Goal: Task Accomplishment & Management: Complete application form

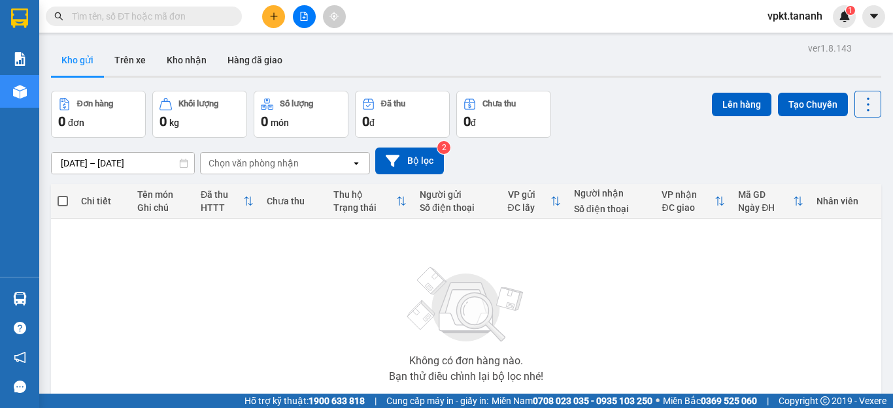
click at [276, 20] on icon "plus" at bounding box center [273, 16] width 9 height 9
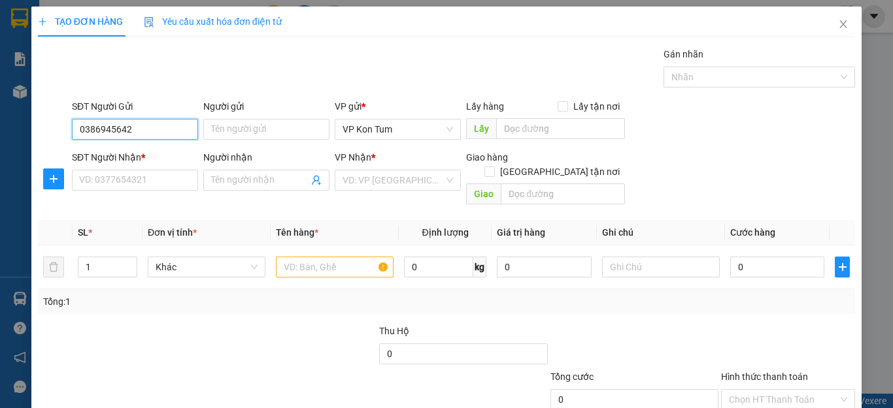
type input "0386945642"
type input "a"
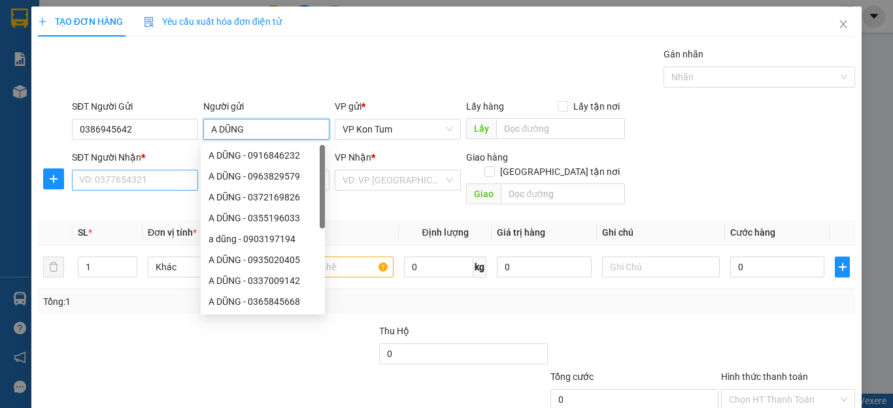
type input "A DŨNG"
click at [135, 175] on input "SĐT Người Nhận *" at bounding box center [135, 180] width 126 height 21
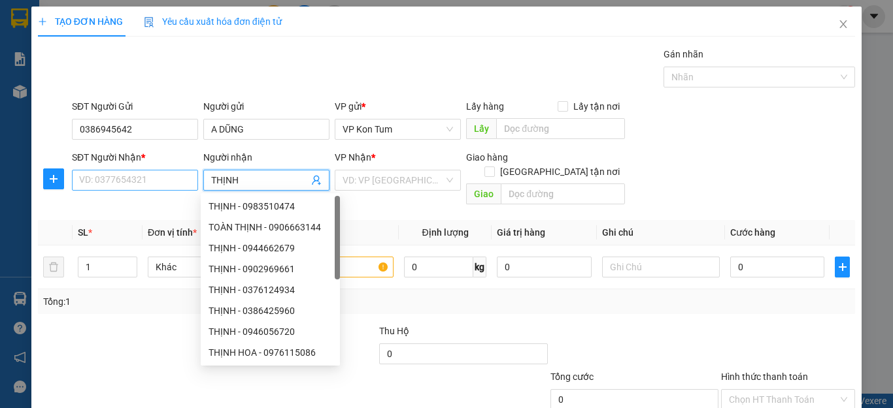
type input "THỊNH"
click at [135, 175] on input "SĐT Người Nhận *" at bounding box center [135, 180] width 126 height 21
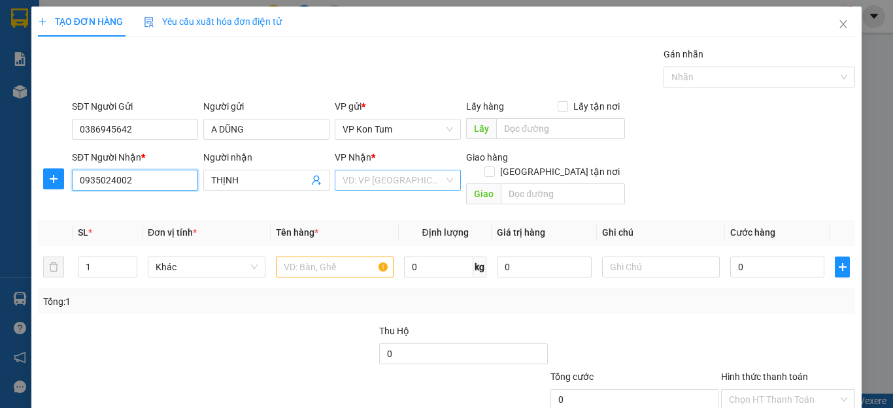
type input "0935024002"
click at [378, 176] on input "search" at bounding box center [392, 181] width 101 height 20
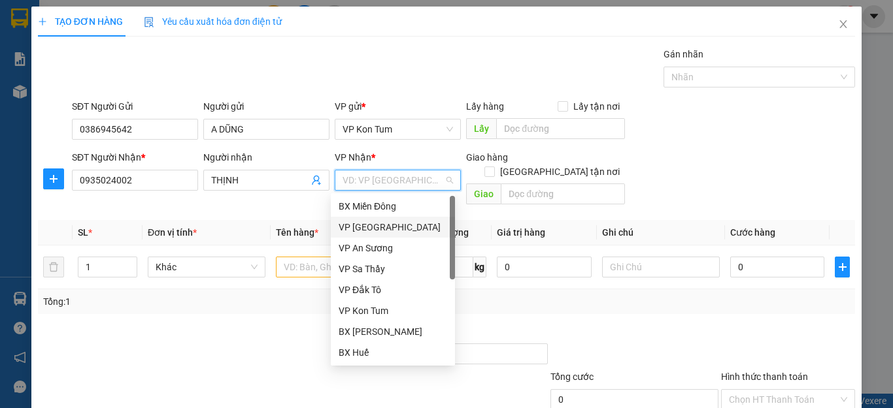
click at [366, 228] on div "VP Đà Nẵng" at bounding box center [393, 227] width 108 height 14
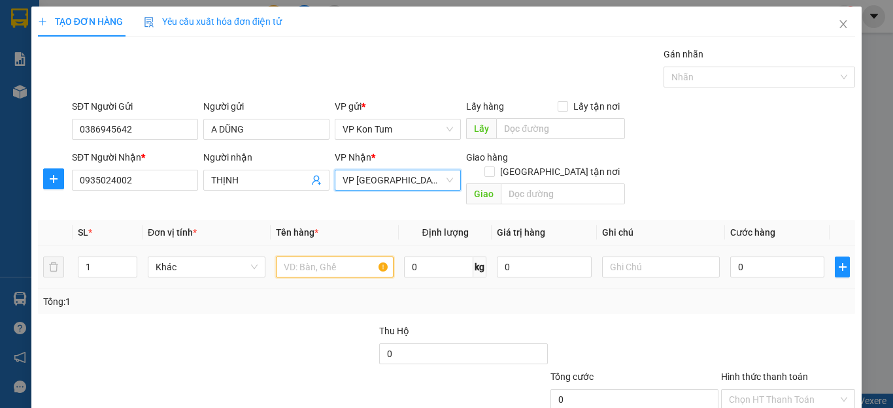
click at [334, 257] on input "text" at bounding box center [335, 267] width 118 height 21
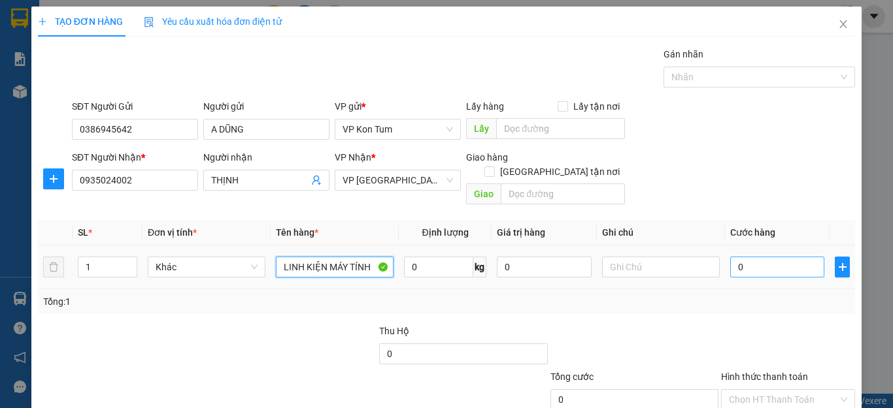
type input "LINH KIỆN MÁY TÍNH"
click at [777, 257] on input "0" at bounding box center [777, 267] width 94 height 21
type input "07"
type input "7"
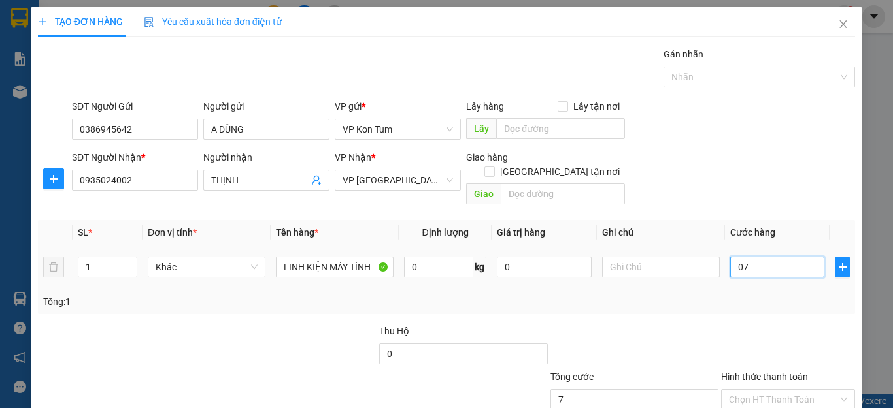
type input "0"
click at [771, 257] on input "0" at bounding box center [777, 267] width 94 height 21
drag, startPoint x: 771, startPoint y: 255, endPoint x: 714, endPoint y: 254, distance: 56.9
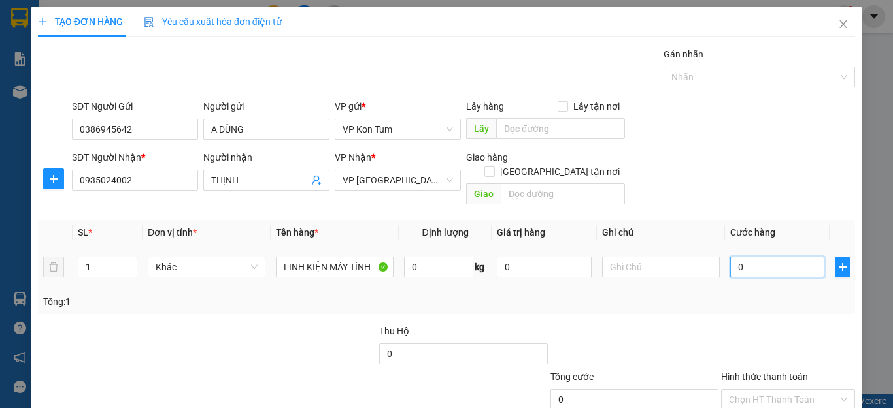
click at [730, 257] on input "0" at bounding box center [777, 267] width 94 height 21
drag, startPoint x: 748, startPoint y: 257, endPoint x: 713, endPoint y: 257, distance: 34.6
click at [713, 257] on tr "1 Khác LINH KIỆN MÁY TÍNH 0 kg 0 0" at bounding box center [446, 268] width 817 height 44
click at [731, 257] on input "0" at bounding box center [777, 267] width 94 height 21
click at [732, 257] on input "0" at bounding box center [777, 267] width 94 height 21
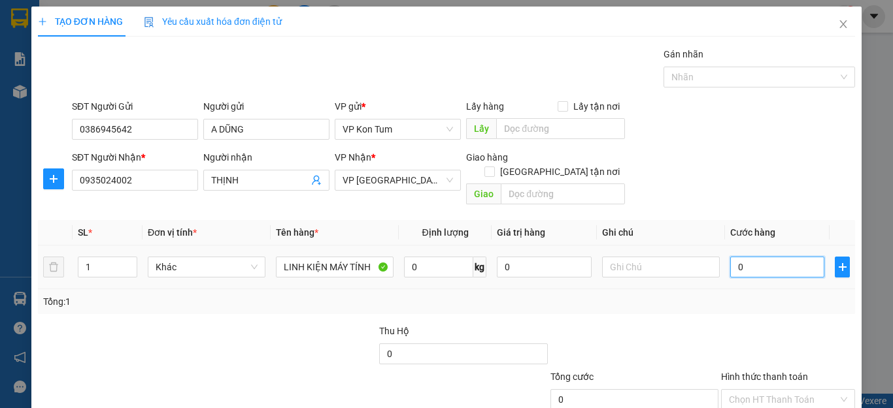
type input "70"
type input "0"
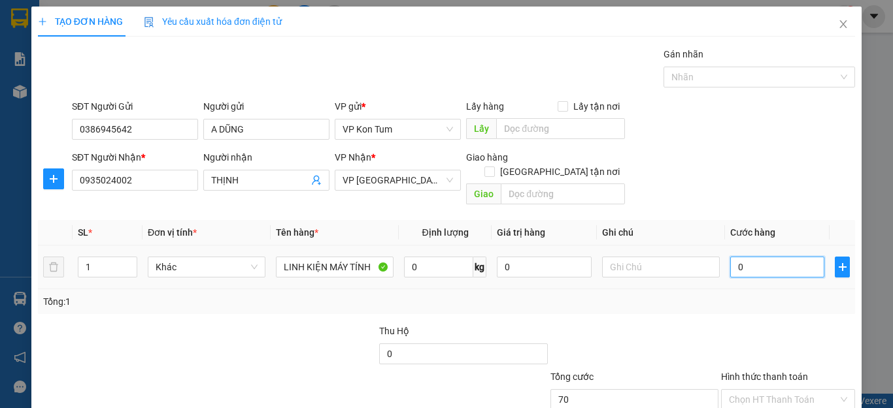
type input "0"
type input "60"
type input "600"
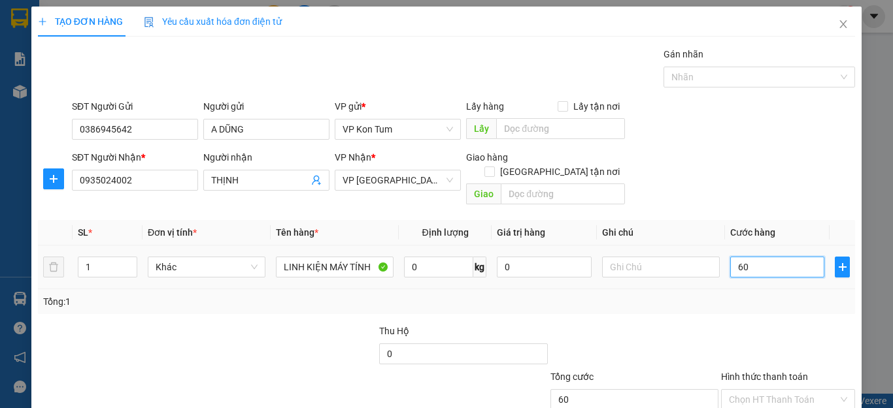
type input "600"
type input "6.000"
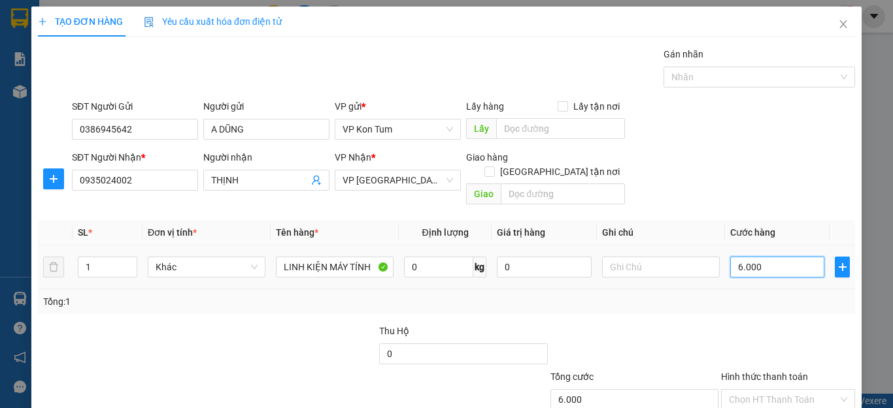
type input "60.000"
click at [643, 261] on input "text" at bounding box center [661, 267] width 118 height 21
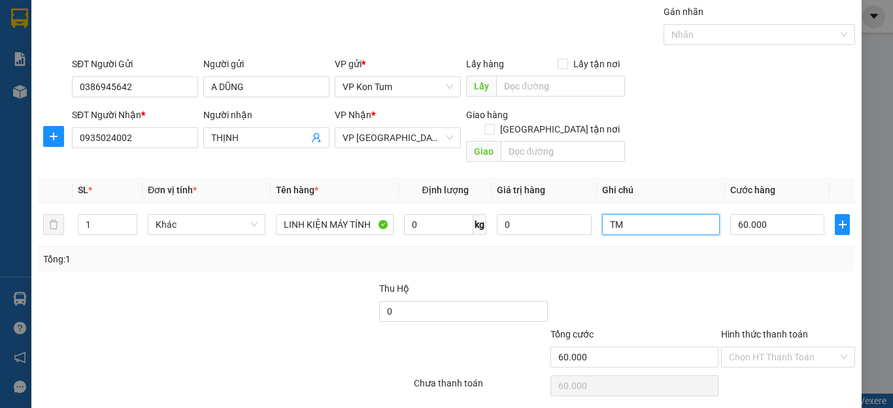
scroll to position [65, 0]
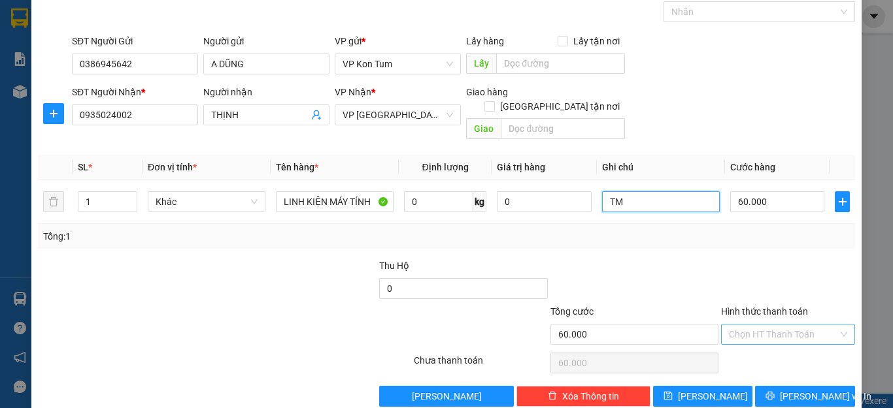
type input "TM"
click at [754, 325] on input "Hình thức thanh toán" at bounding box center [783, 335] width 109 height 20
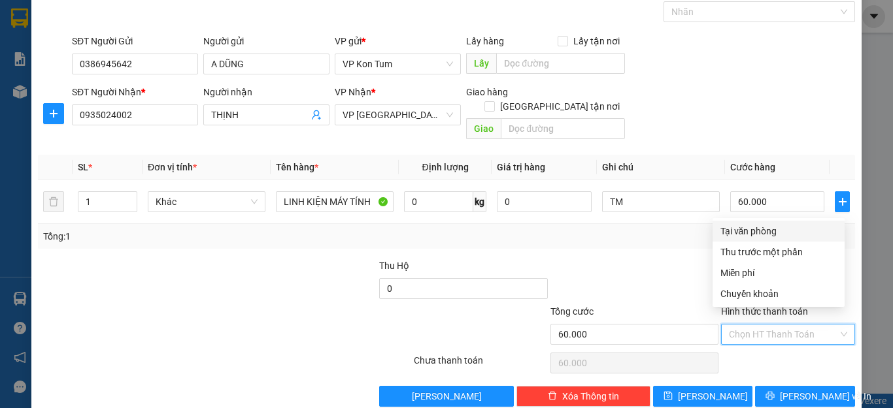
click at [746, 233] on div "Tại văn phòng" at bounding box center [778, 231] width 116 height 14
type input "0"
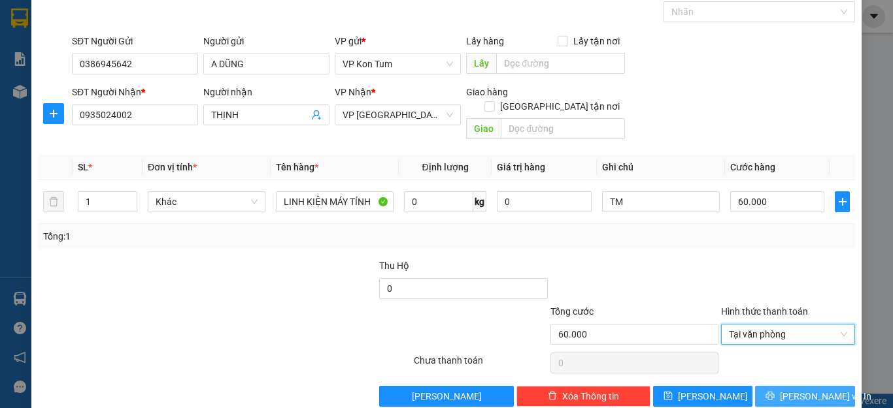
click at [807, 390] on span "Lưu và In" at bounding box center [825, 397] width 91 height 14
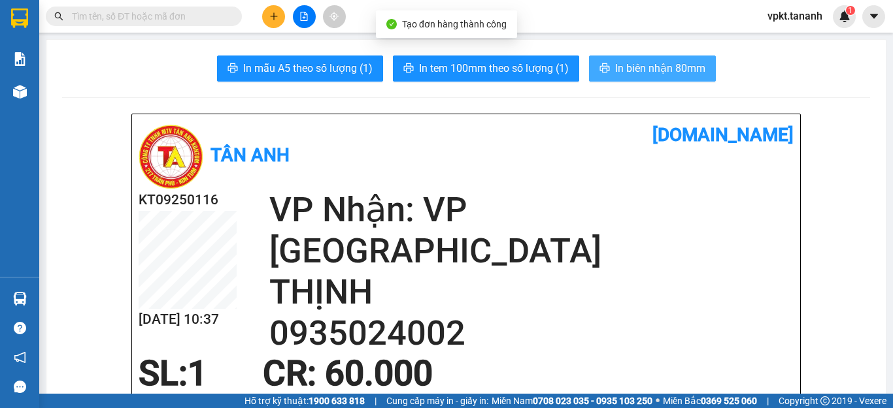
click at [670, 75] on span "In biên nhận 80mm" at bounding box center [660, 68] width 90 height 16
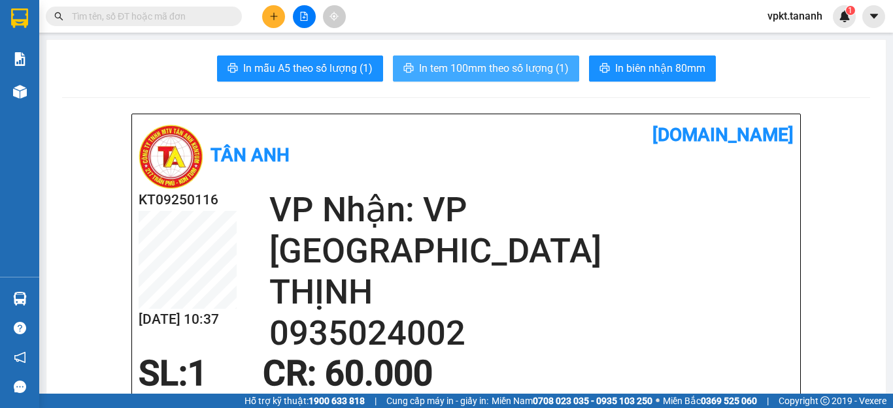
click at [556, 69] on span "In tem 100mm theo số lượng (1)" at bounding box center [494, 68] width 150 height 16
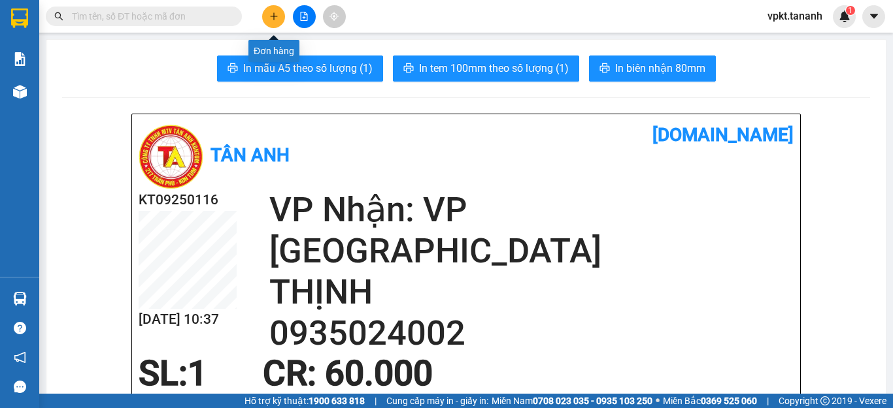
click at [266, 18] on button at bounding box center [273, 16] width 23 height 23
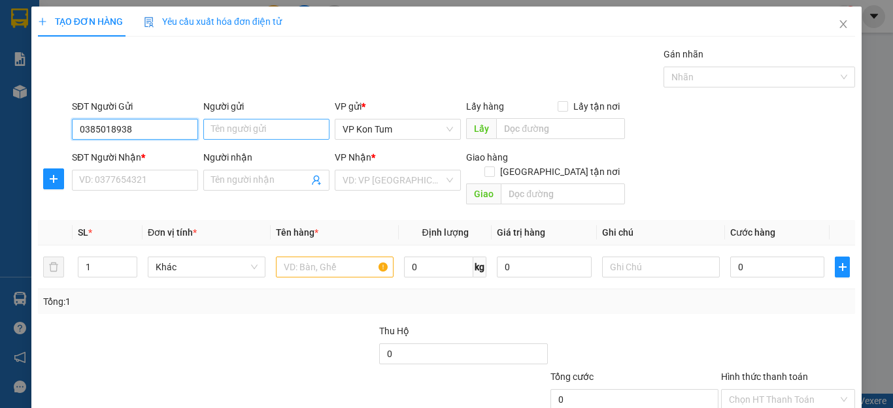
type input "0385018938"
click at [269, 131] on input "Người gửi" at bounding box center [266, 129] width 126 height 21
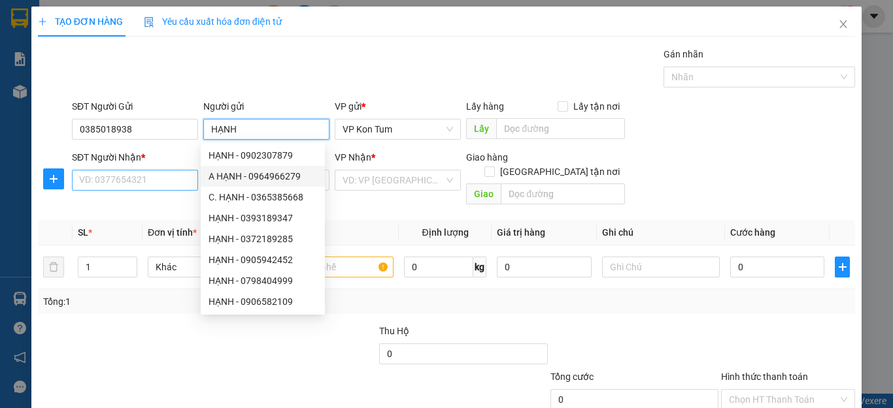
type input "HẠNH"
click at [153, 184] on input "SĐT Người Nhận *" at bounding box center [135, 180] width 126 height 21
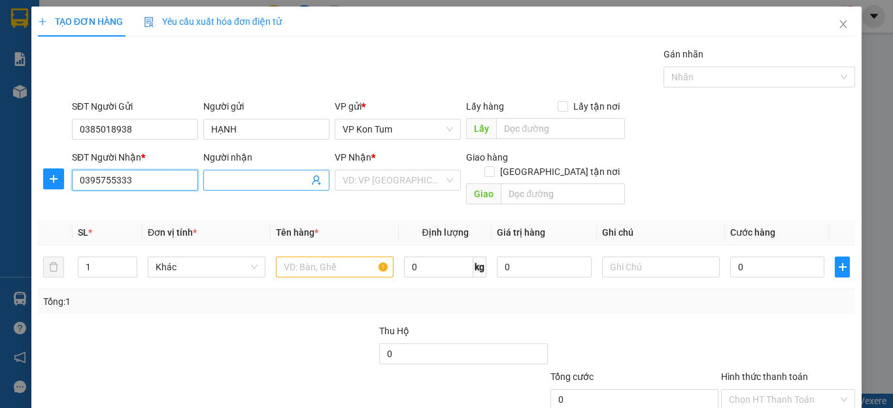
type input "0395755333"
click at [237, 182] on input "Người nhận" at bounding box center [259, 180] width 97 height 14
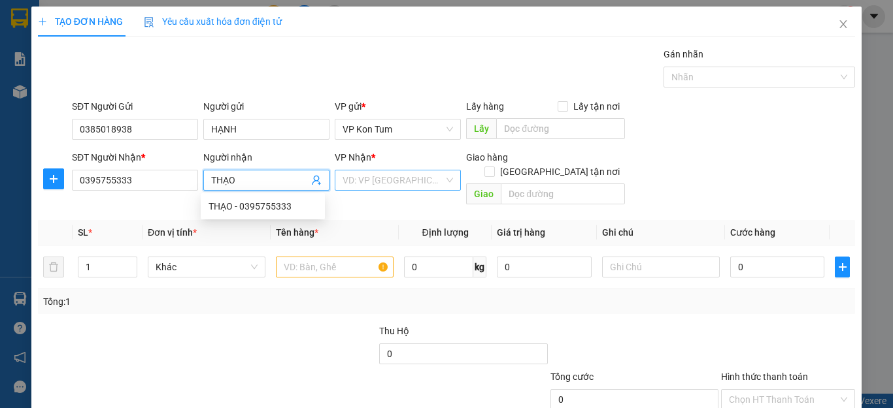
type input "THẠO"
click at [352, 182] on input "search" at bounding box center [392, 181] width 101 height 20
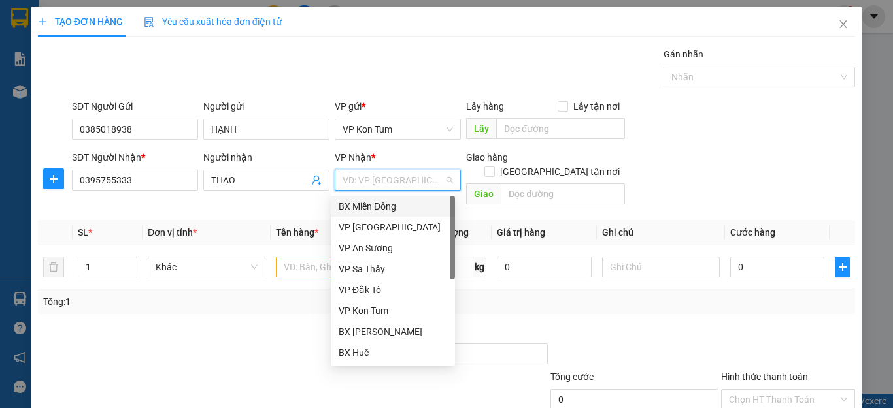
type input "Q"
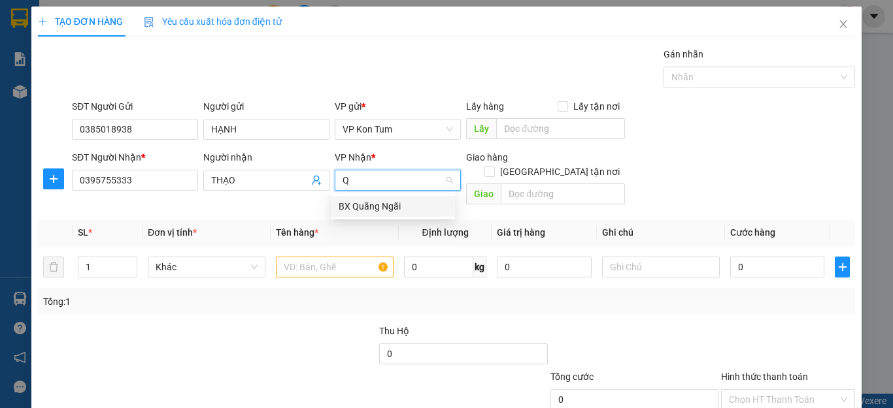
click at [362, 208] on div "BX Quãng Ngãi" at bounding box center [393, 206] width 108 height 14
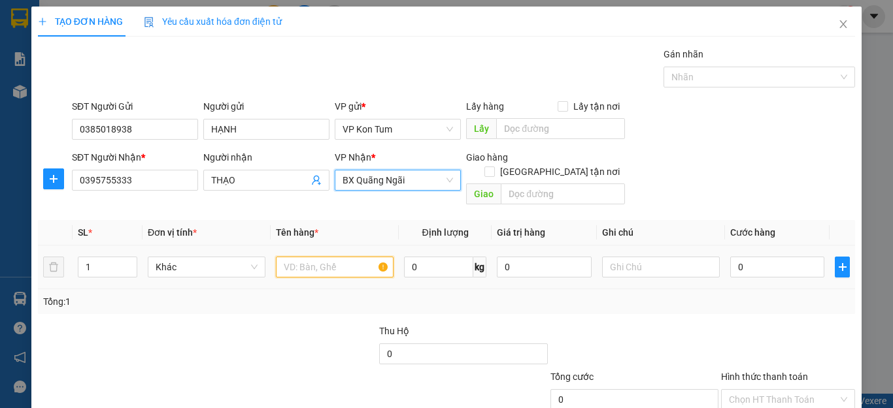
click at [331, 257] on input "text" at bounding box center [335, 267] width 118 height 21
type input "D"
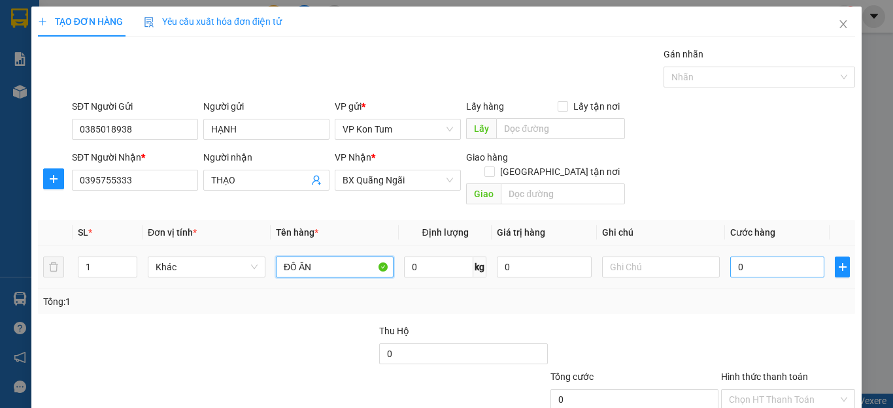
type input "ĐỒ ĂN"
click at [751, 257] on input "0" at bounding box center [777, 267] width 94 height 21
type input "6"
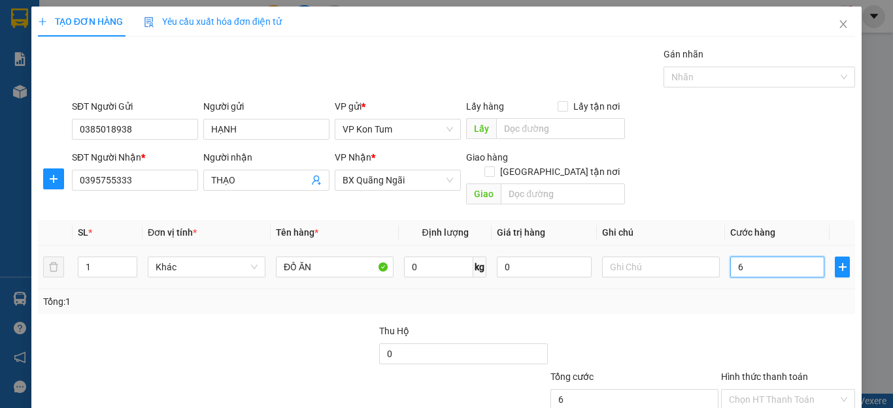
type input "60"
type input "600"
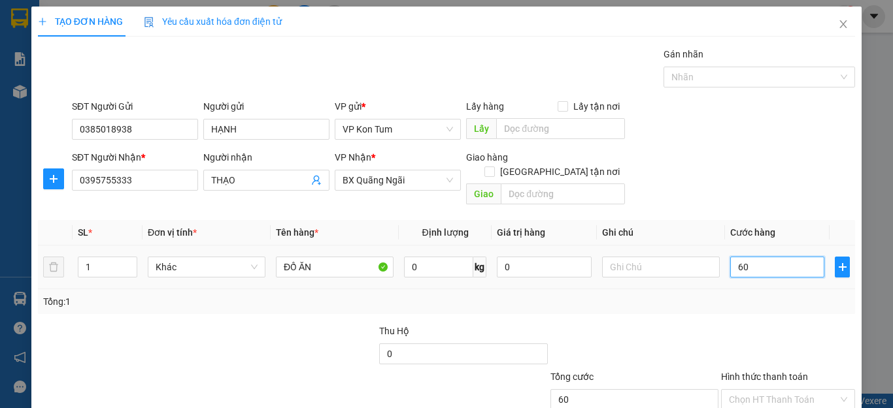
type input "600"
type input "6.000"
type input "60.000"
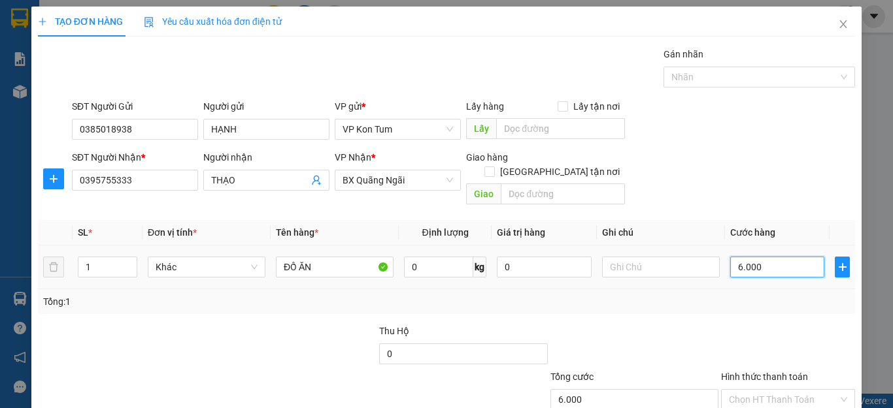
type input "60.000"
click at [820, 390] on input "Hình thức thanh toán" at bounding box center [783, 400] width 109 height 20
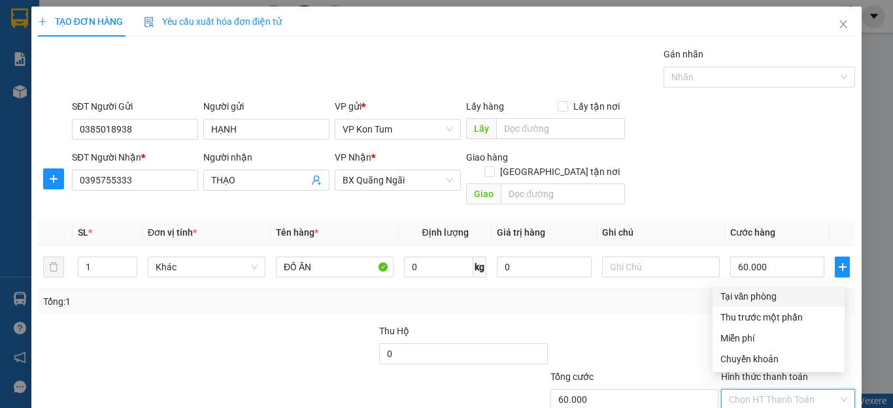
click at [779, 297] on div "Tại văn phòng" at bounding box center [778, 297] width 116 height 14
type input "0"
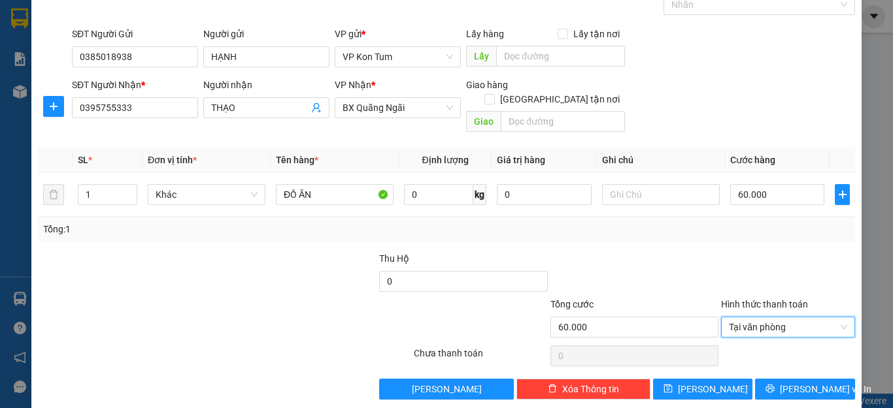
scroll to position [75, 0]
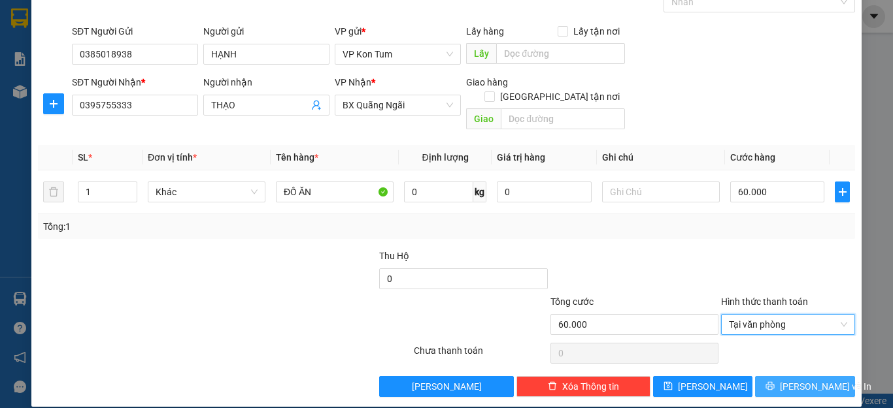
click at [792, 380] on span "Lưu và In" at bounding box center [825, 387] width 91 height 14
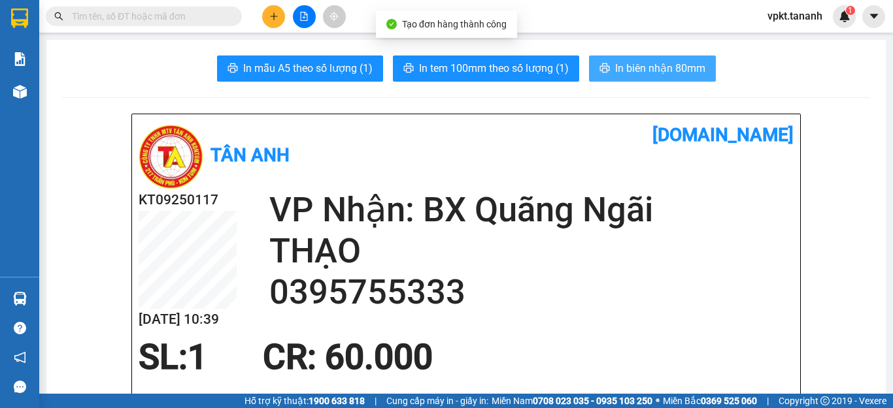
click at [627, 59] on button "In biên nhận 80mm" at bounding box center [652, 69] width 127 height 26
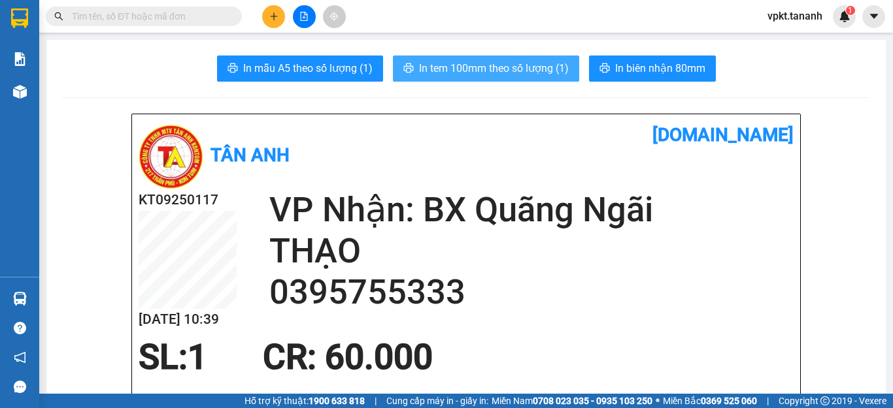
drag, startPoint x: 518, startPoint y: 56, endPoint x: 524, endPoint y: 53, distance: 6.7
click at [489, 63] on span "In tem 100mm theo số lượng (1)" at bounding box center [494, 68] width 150 height 16
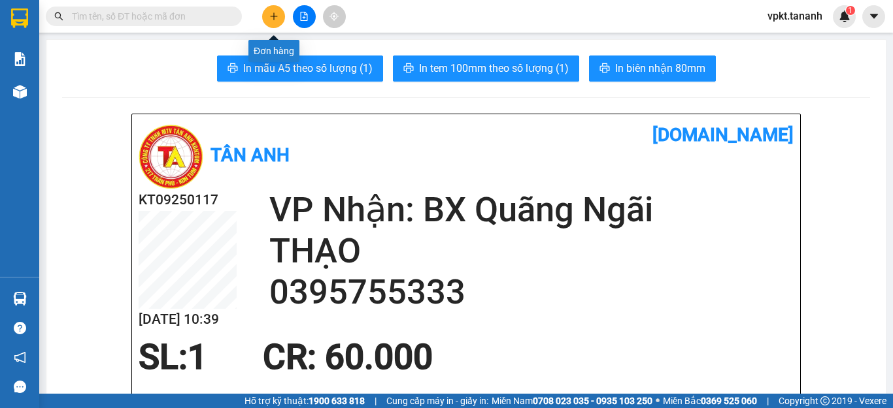
click at [272, 12] on icon "plus" at bounding box center [273, 16] width 9 height 9
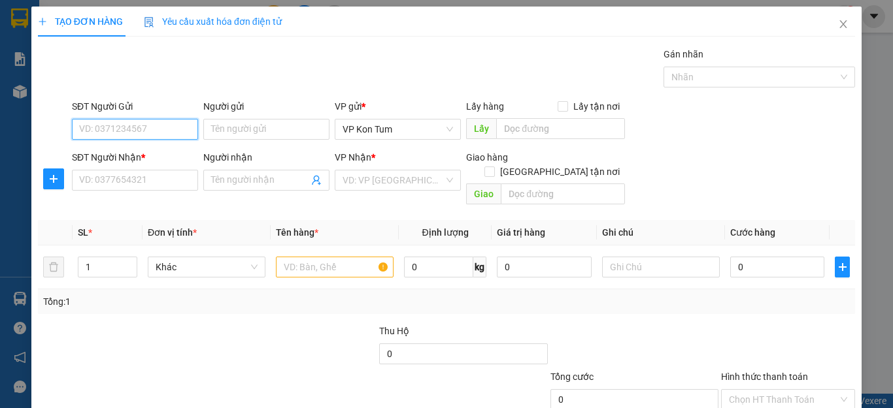
click at [155, 133] on input "SĐT Người Gửi" at bounding box center [135, 129] width 126 height 21
type input "0935925051"
click at [136, 159] on div "0935925051 - C CÚC" at bounding box center [133, 155] width 108 height 14
type input "C CÚC"
type input "0974272999"
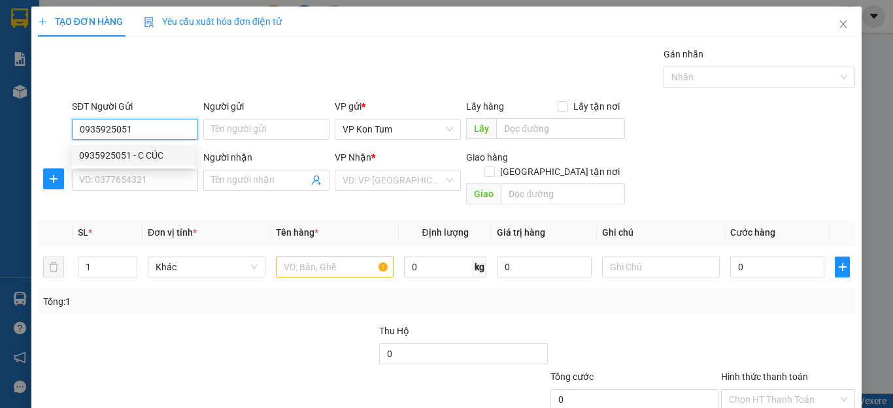
type input "C DƯƠNG"
type input "100.000"
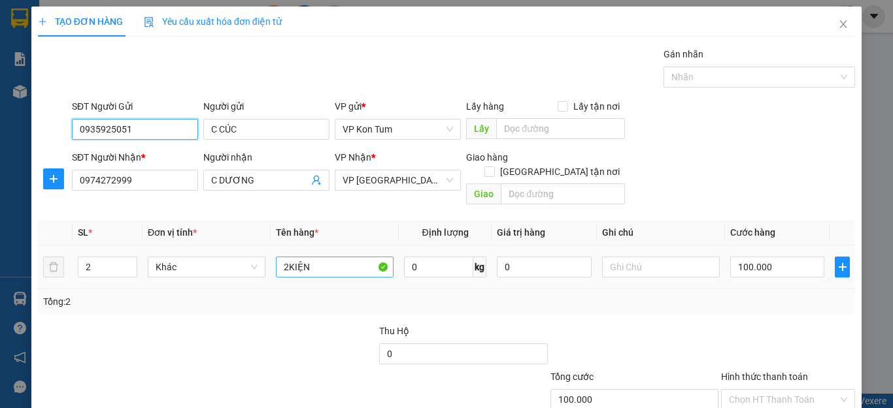
type input "0935925051"
click at [325, 257] on input "2KIỆN" at bounding box center [335, 267] width 118 height 21
type input "2"
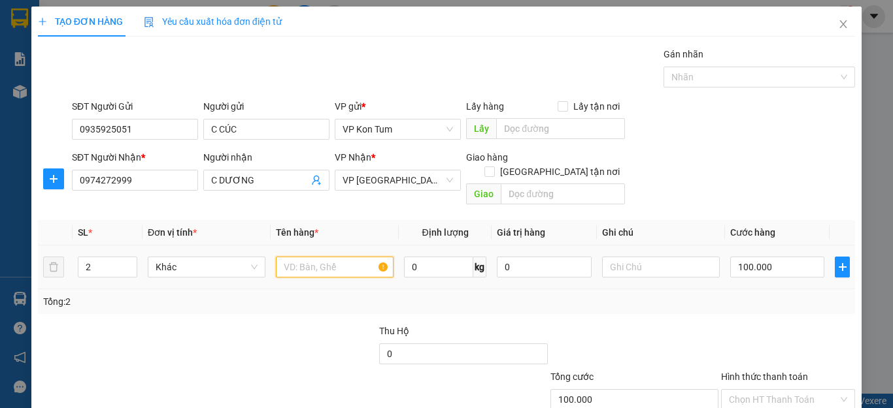
type input "1"
type input "RƯỢU"
click at [778, 257] on input "100.000" at bounding box center [777, 267] width 94 height 21
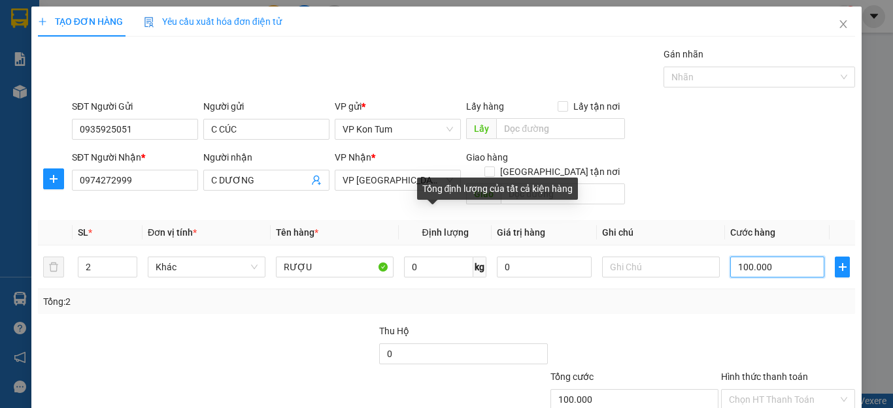
type input "5"
type input "50"
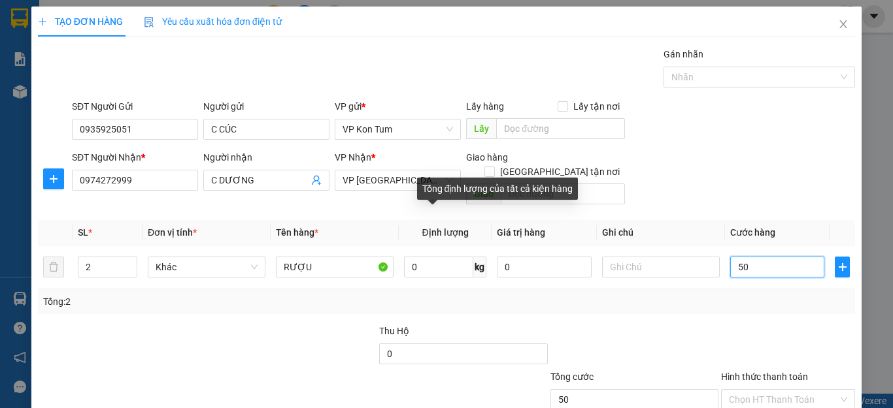
type input "50"
type input "500"
type input "5.000"
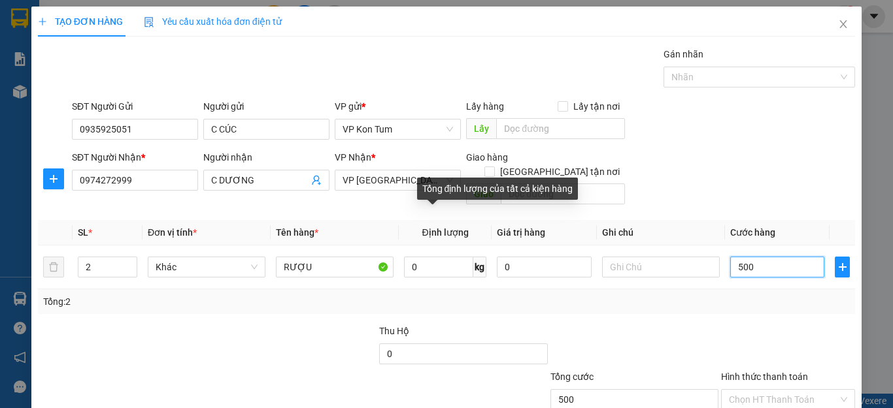
type input "5.000"
type input "50.000"
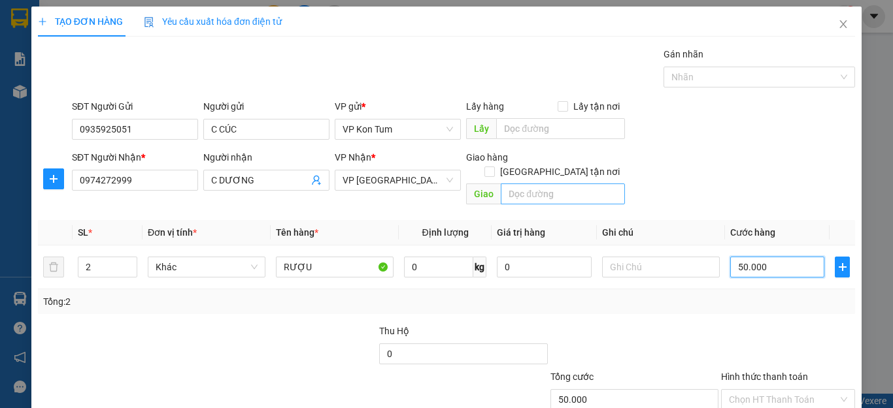
type input "50.000"
click at [533, 184] on input "text" at bounding box center [563, 194] width 124 height 21
drag, startPoint x: 537, startPoint y: 184, endPoint x: 486, endPoint y: 212, distance: 57.6
click at [486, 212] on div "Transit Pickup Surcharge Ids Transit Deliver Surcharge Ids Transit Deliver Surc…" at bounding box center [446, 259] width 817 height 425
click at [525, 184] on input "GTN/" at bounding box center [563, 194] width 124 height 21
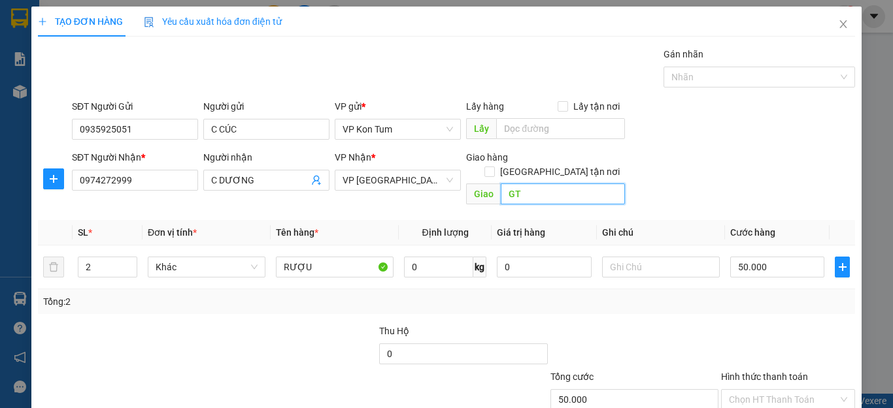
type input "G"
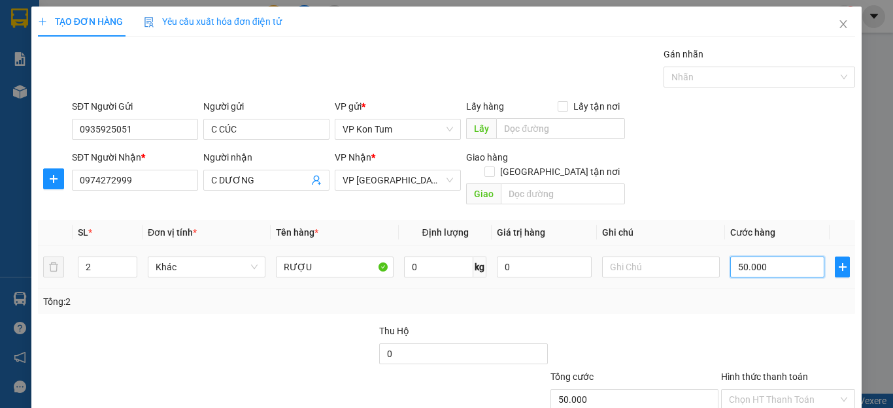
click at [778, 257] on input "50.000" at bounding box center [777, 267] width 94 height 21
click at [759, 300] on div "Transit Pickup Surcharge Ids Transit Deliver Surcharge Ids Transit Deliver Surc…" at bounding box center [446, 259] width 817 height 425
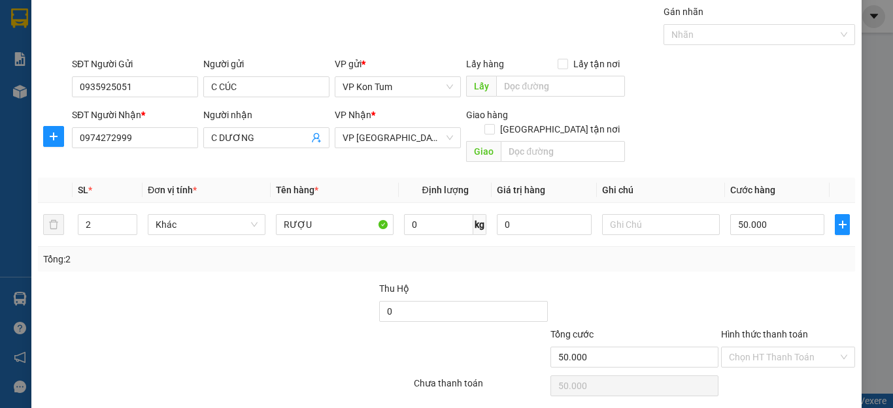
scroll to position [65, 0]
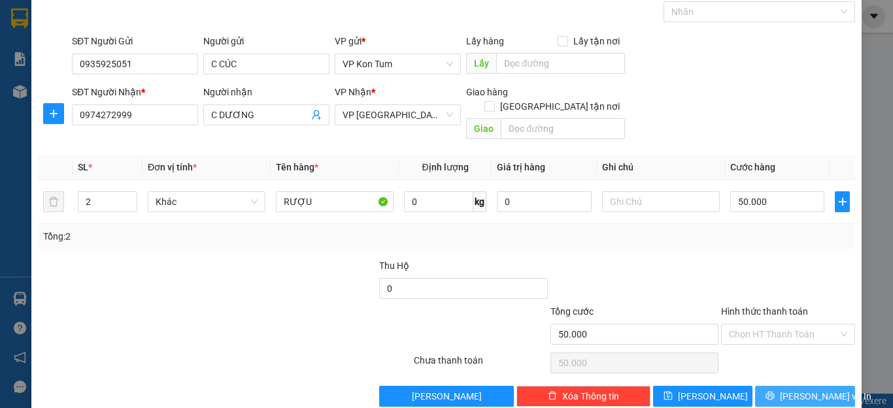
click at [788, 390] on span "Lưu và In" at bounding box center [825, 397] width 91 height 14
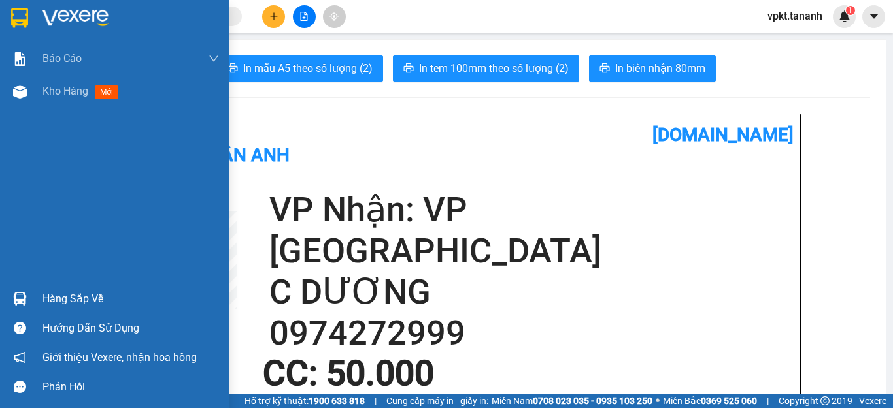
click at [13, 20] on img at bounding box center [19, 18] width 17 height 20
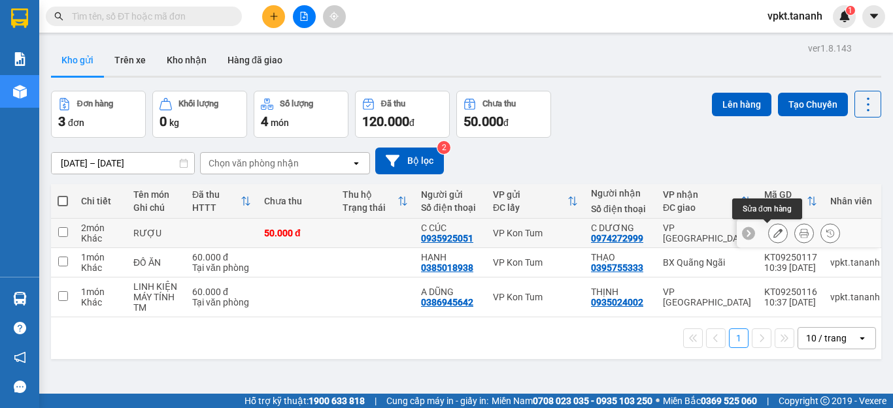
click at [773, 229] on icon at bounding box center [777, 233] width 9 height 9
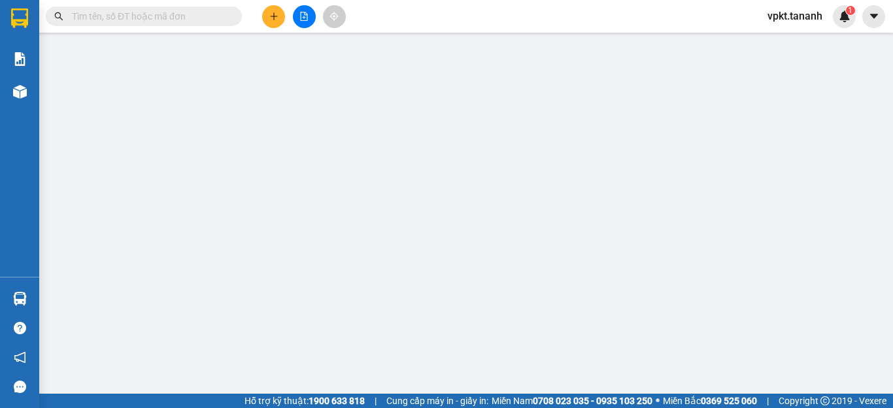
type input "0935925051"
type input "0974272999"
type input "50.000"
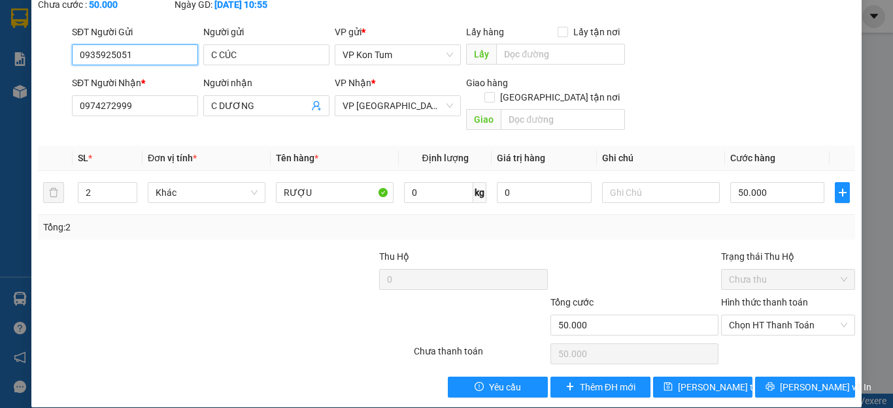
scroll to position [78, 0]
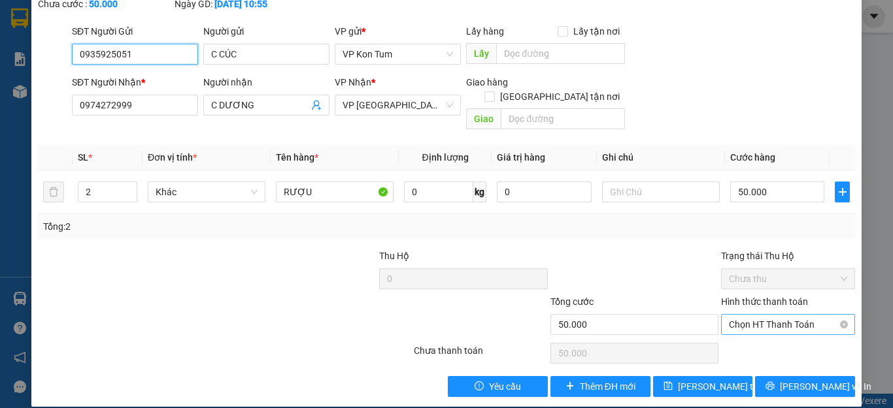
click at [804, 315] on span "Chọn HT Thanh Toán" at bounding box center [788, 325] width 118 height 20
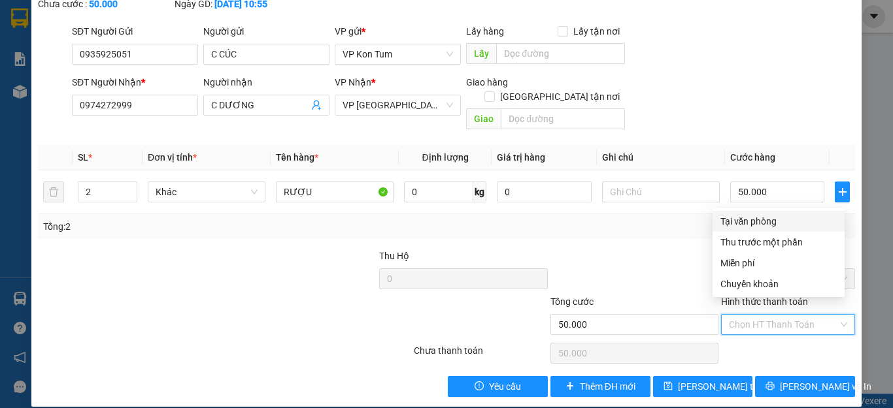
click at [771, 214] on div "Tại văn phòng" at bounding box center [778, 221] width 132 height 21
type input "0"
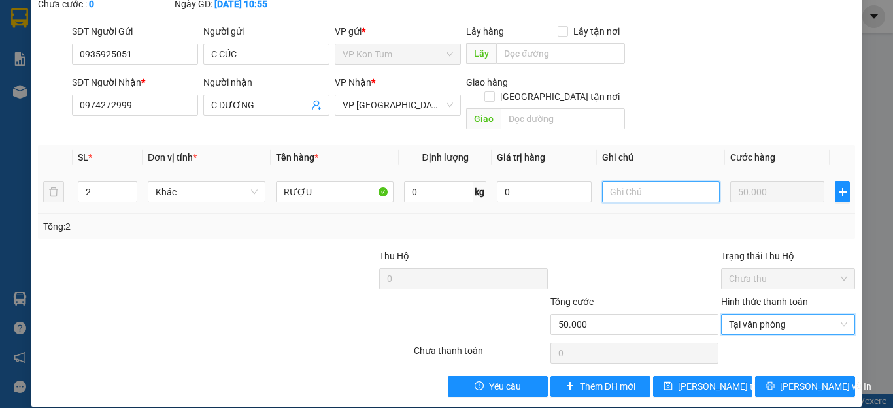
click at [652, 182] on input "text" at bounding box center [661, 192] width 118 height 21
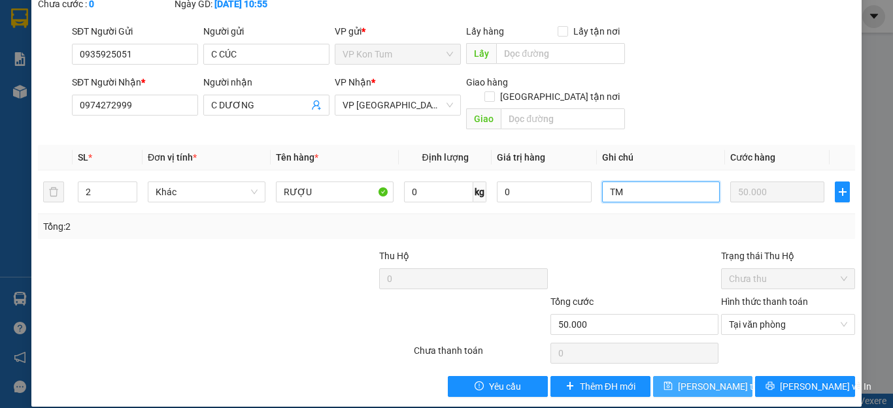
type input "TM"
click at [690, 380] on span "Lưu thay đổi" at bounding box center [730, 387] width 105 height 14
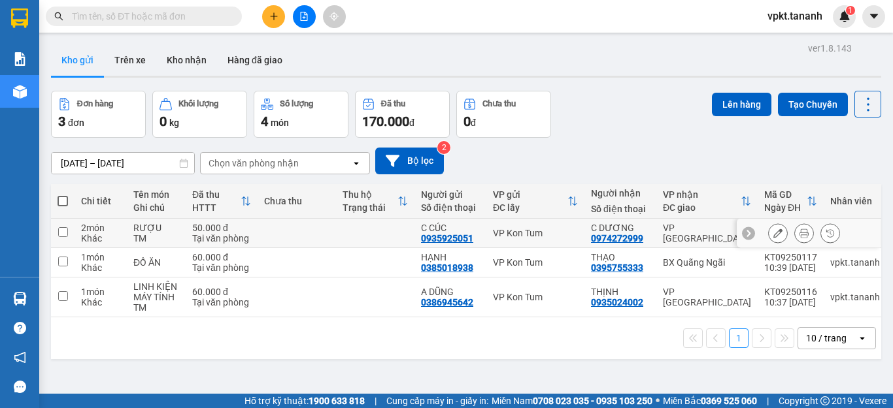
click at [79, 232] on td "2 món Khác" at bounding box center [101, 233] width 52 height 29
checkbox input "true"
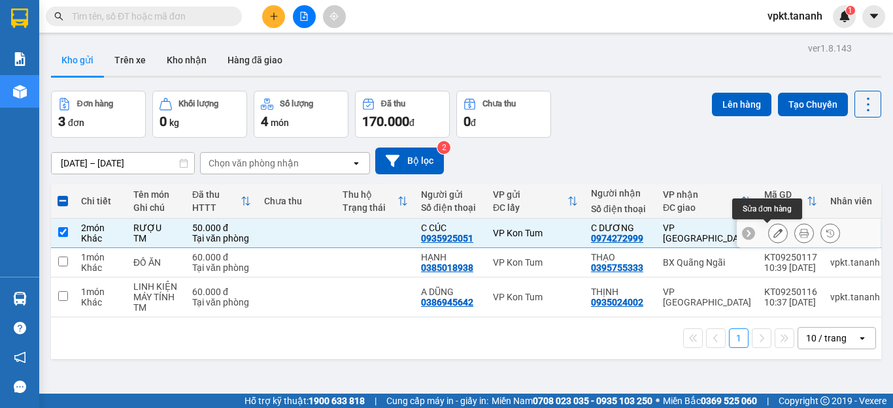
click at [769, 227] on button at bounding box center [778, 233] width 18 height 23
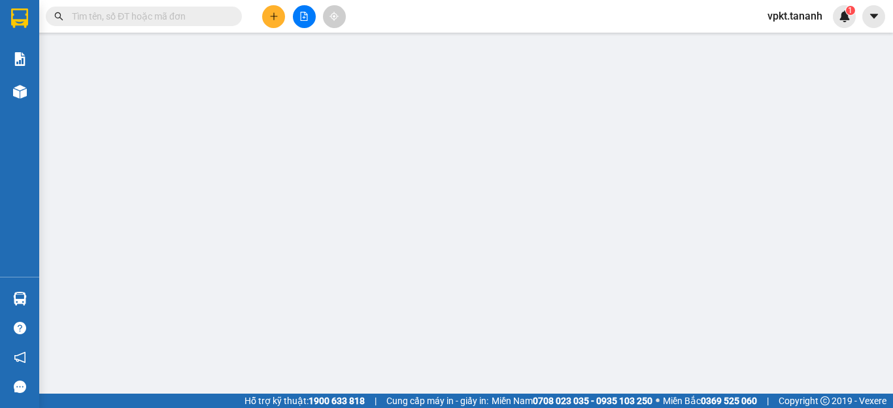
type input "0935925051"
type input "0974272999"
type input "50.000"
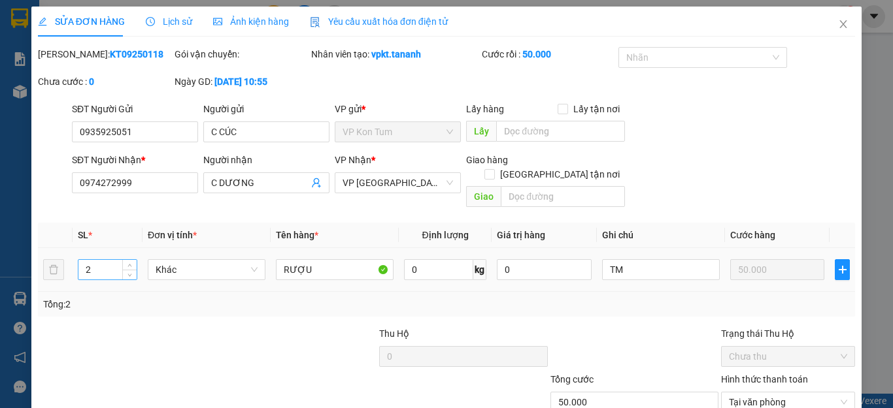
click at [109, 260] on input "2" at bounding box center [107, 270] width 58 height 20
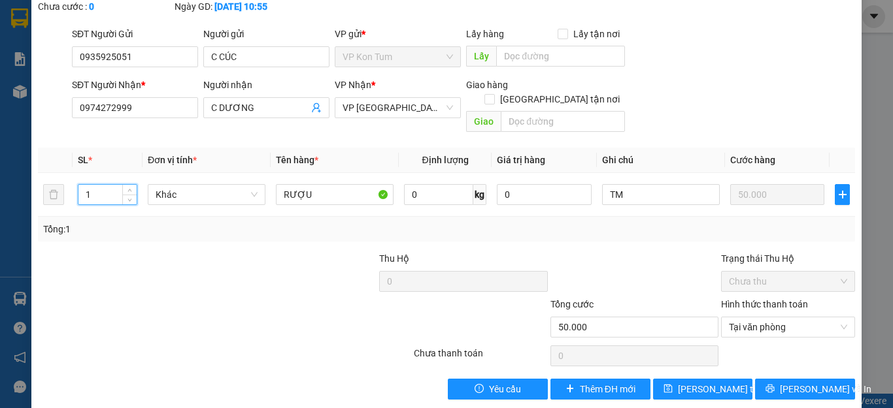
scroll to position [78, 0]
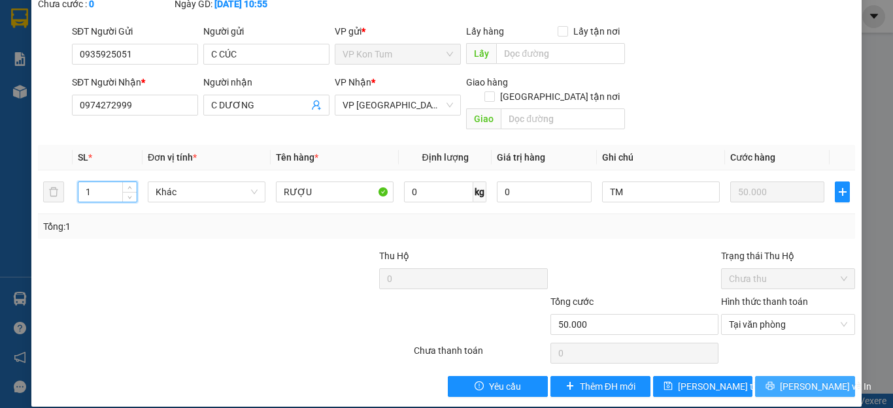
type input "1"
click at [771, 382] on icon "printer" at bounding box center [770, 386] width 8 height 8
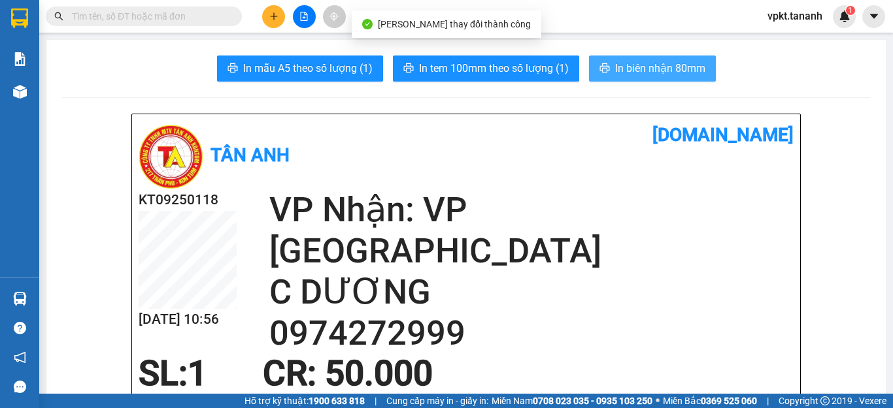
click at [604, 62] on button "In biên nhận 80mm" at bounding box center [652, 69] width 127 height 26
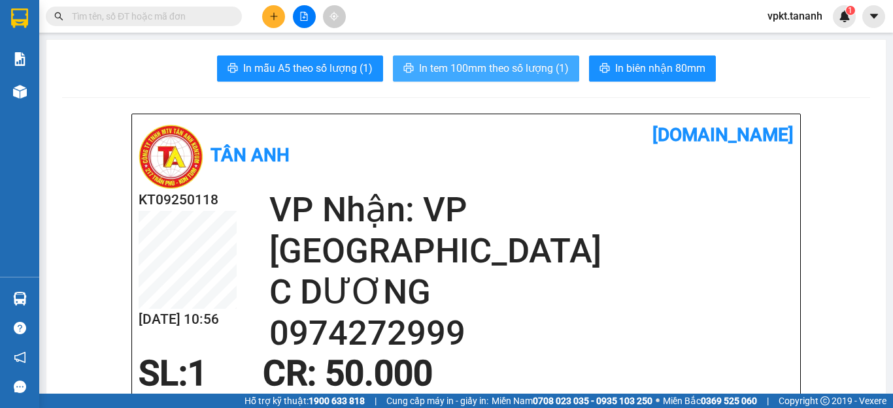
click at [450, 75] on span "In tem 100mm theo số lượng (1)" at bounding box center [494, 68] width 150 height 16
click at [491, 65] on span "In tem 100mm theo số lượng (1)" at bounding box center [494, 68] width 150 height 16
